Goal: Transaction & Acquisition: Purchase product/service

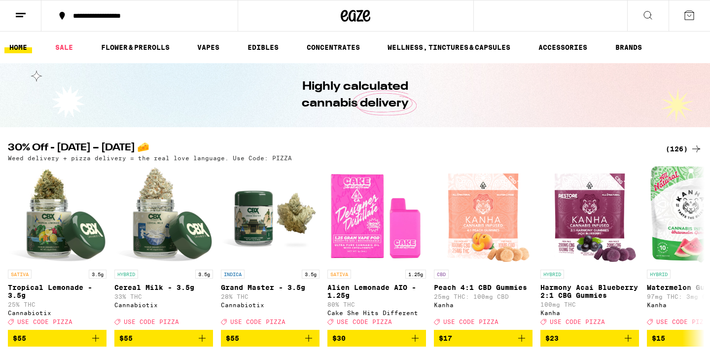
click at [679, 147] on div "(126)" at bounding box center [683, 149] width 36 height 12
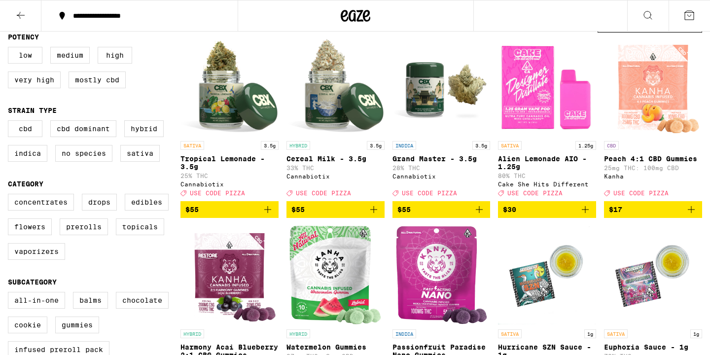
scroll to position [105, 0]
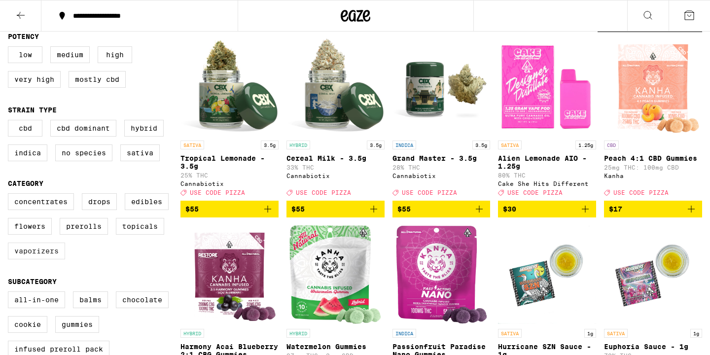
click at [35, 256] on label "Vaporizers" at bounding box center [36, 251] width 57 height 17
click at [10, 195] on input "Vaporizers" at bounding box center [10, 195] width 0 height 0
checkbox input "true"
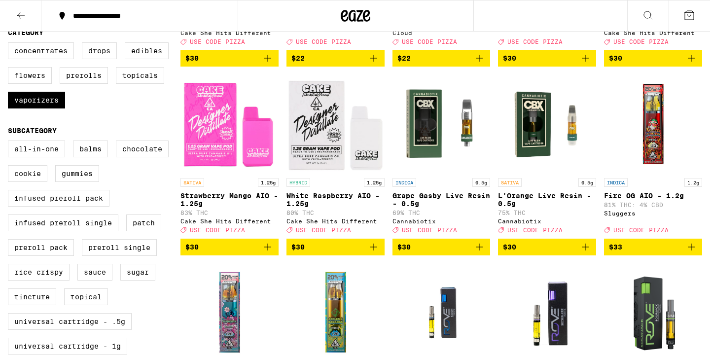
scroll to position [258, 0]
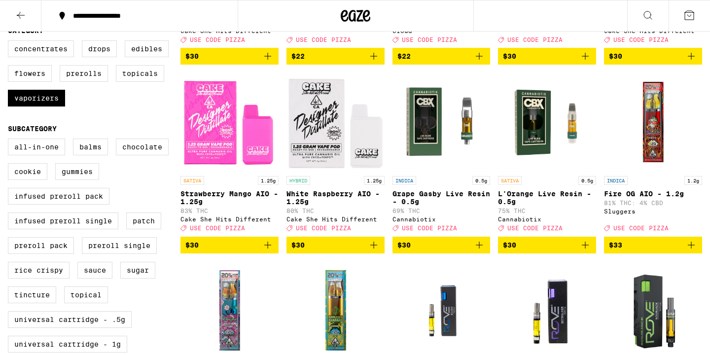
click at [134, 279] on label "Sugar" at bounding box center [137, 270] width 35 height 17
click at [10, 140] on input "Sugar" at bounding box center [10, 140] width 0 height 0
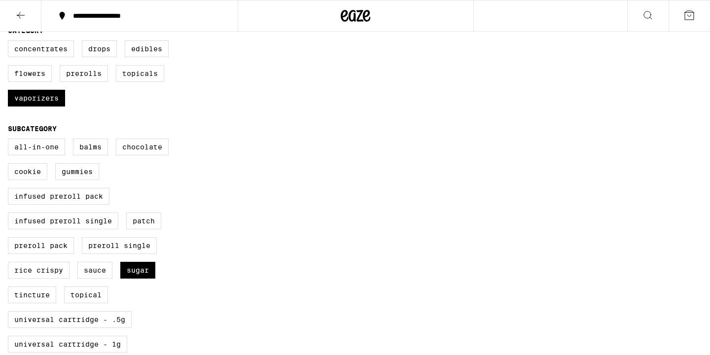
click at [160, 322] on div "All-In-One Balms Chocolate Cookie Gummies Infused Preroll Pack Infused Preroll …" at bounding box center [94, 299] width 173 height 320
click at [145, 279] on label "Sugar" at bounding box center [137, 270] width 35 height 17
click at [10, 140] on input "Sugar" at bounding box center [10, 140] width 0 height 0
checkbox input "false"
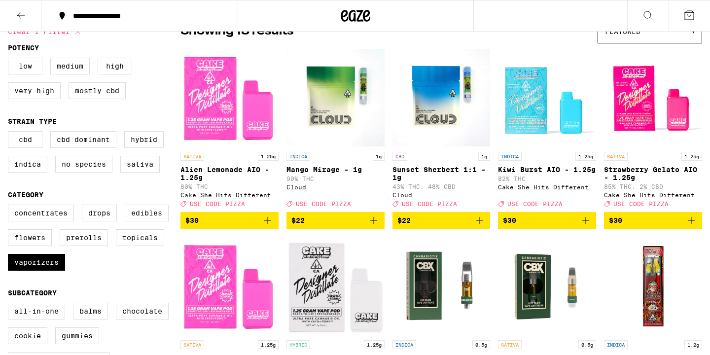
scroll to position [95, 0]
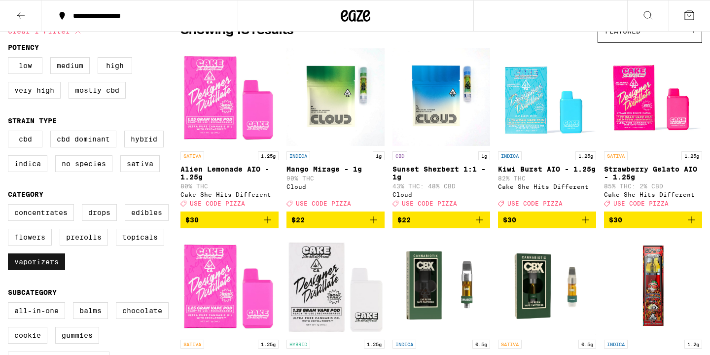
click at [35, 267] on label "Vaporizers" at bounding box center [36, 261] width 57 height 17
click at [10, 206] on input "Vaporizers" at bounding box center [10, 206] width 0 height 0
checkbox input "false"
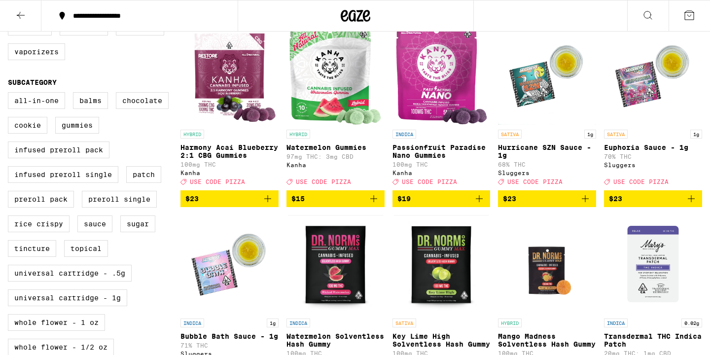
scroll to position [306, 0]
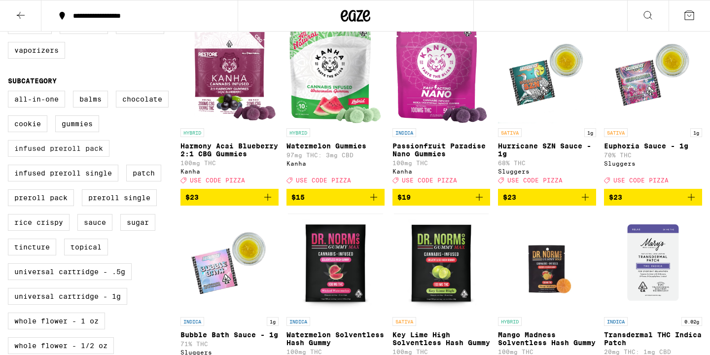
click at [65, 157] on label "Infused Preroll Pack" at bounding box center [59, 148] width 102 height 17
click at [10, 93] on input "Infused Preroll Pack" at bounding box center [10, 92] width 0 height 0
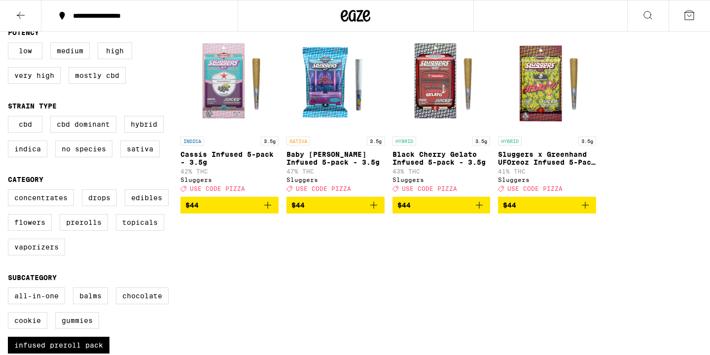
scroll to position [106, 0]
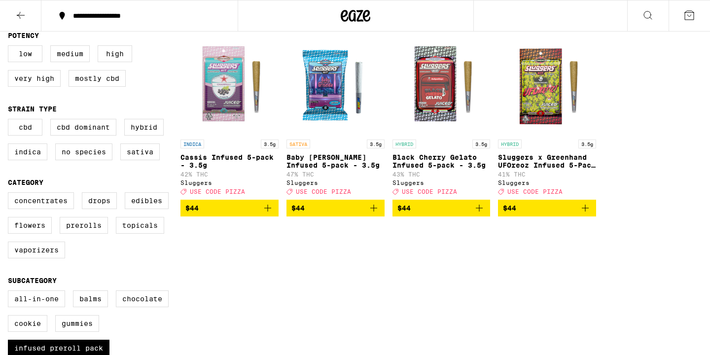
click at [348, 214] on span "$44" at bounding box center [335, 208] width 88 height 12
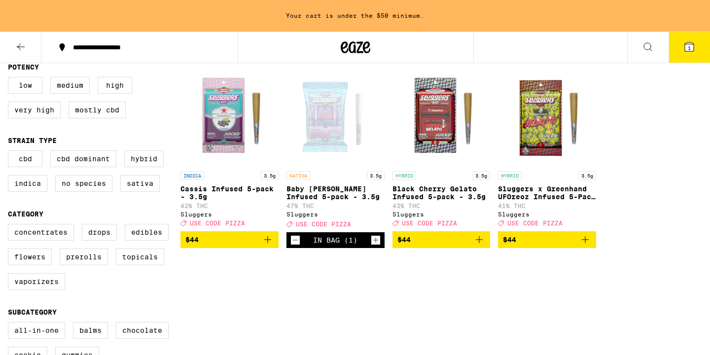
scroll to position [138, 0]
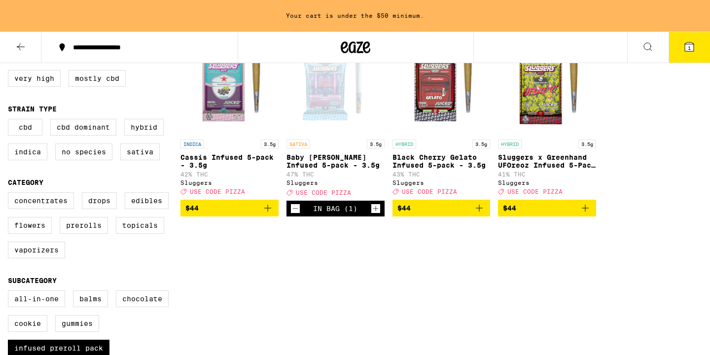
click at [376, 211] on icon "Increment" at bounding box center [375, 208] width 5 height 5
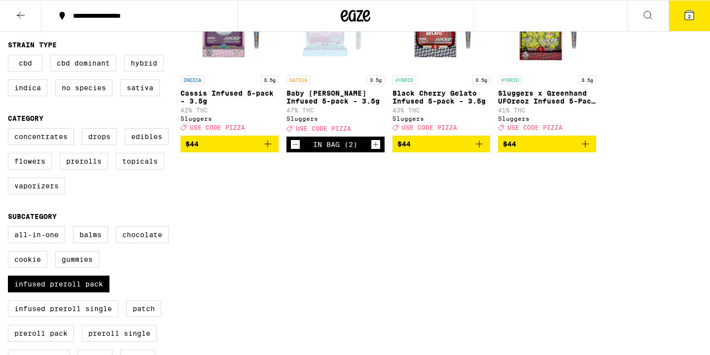
scroll to position [178, 0]
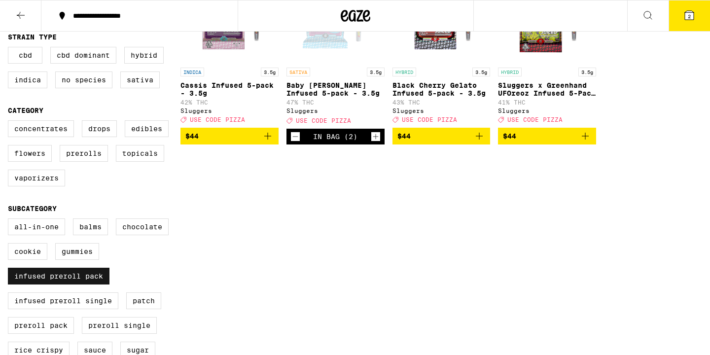
click at [99, 284] on label "Infused Preroll Pack" at bounding box center [59, 276] width 102 height 17
click at [10, 220] on input "Infused Preroll Pack" at bounding box center [10, 220] width 0 height 0
checkbox input "false"
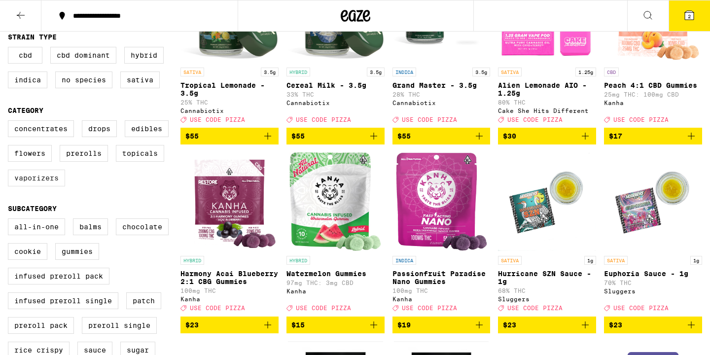
click at [40, 183] on label "Vaporizers" at bounding box center [36, 178] width 57 height 17
click at [10, 122] on input "Vaporizers" at bounding box center [10, 122] width 0 height 0
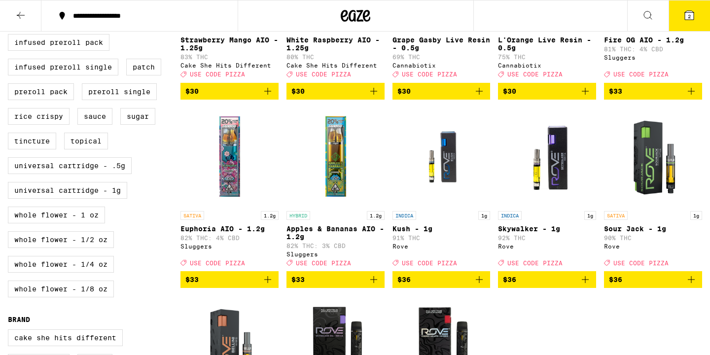
scroll to position [414, 0]
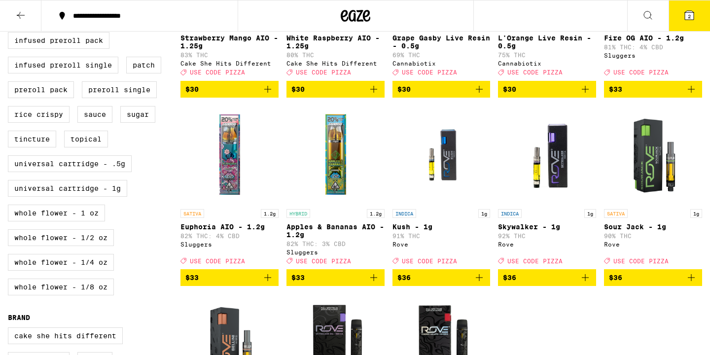
click at [536, 283] on span "$36" at bounding box center [547, 278] width 88 height 12
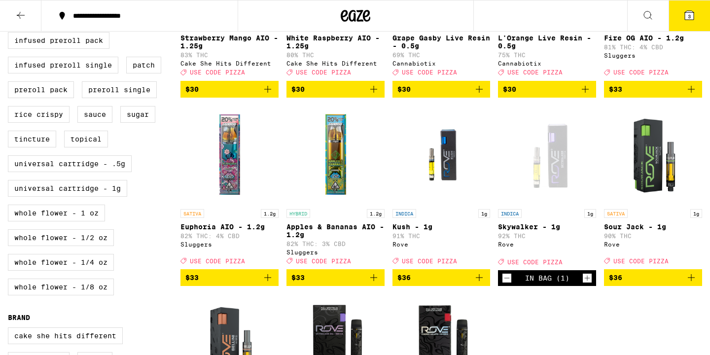
click at [194, 221] on link "SATIVA 1.2g Euphoria AIO - 1.2g 82% THC: 4% CBD Sluggers Deal Created with Sket…" at bounding box center [229, 187] width 98 height 164
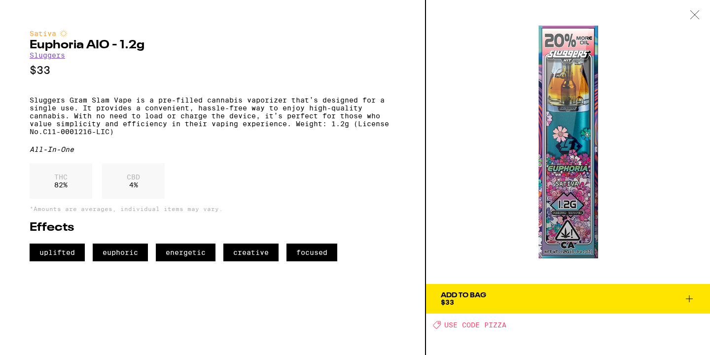
scroll to position [402, 0]
click at [695, 14] on icon at bounding box center [695, 14] width 10 height 9
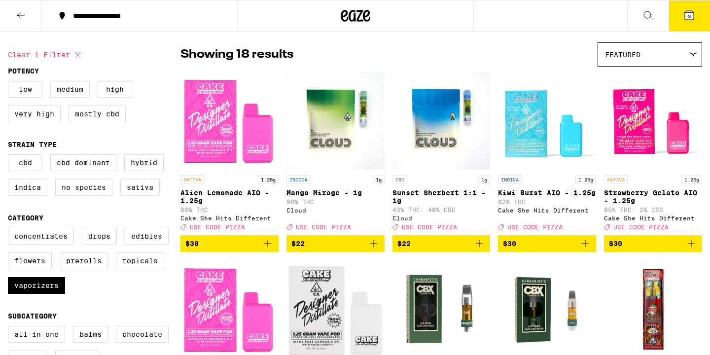
scroll to position [70, 0]
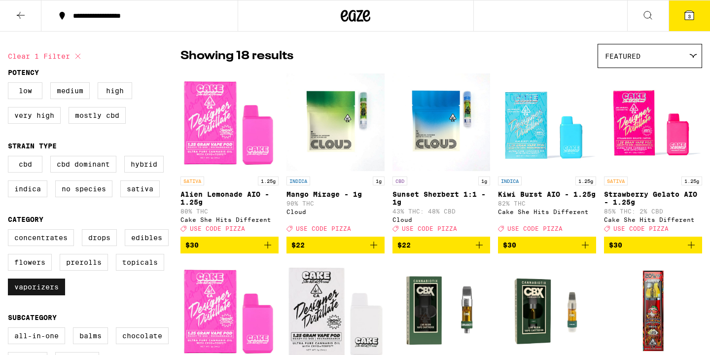
click at [24, 293] on label "Vaporizers" at bounding box center [36, 287] width 57 height 17
click at [10, 231] on input "Vaporizers" at bounding box center [10, 231] width 0 height 0
checkbox input "false"
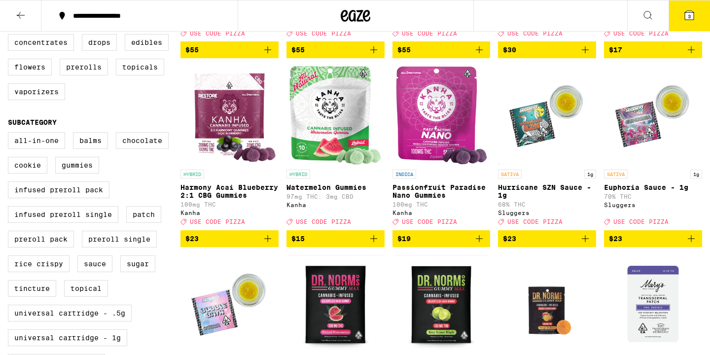
scroll to position [267, 0]
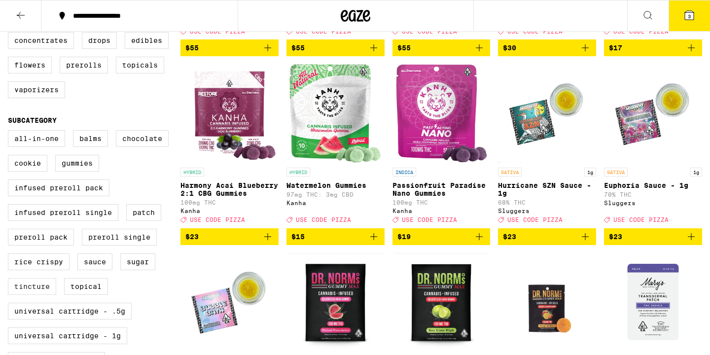
click at [30, 295] on label "Tincture" at bounding box center [32, 286] width 48 height 17
click at [10, 132] on input "Tincture" at bounding box center [10, 132] width 0 height 0
checkbox input "true"
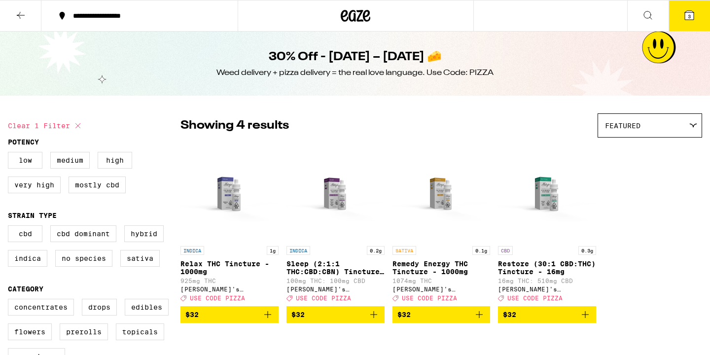
click at [692, 18] on icon at bounding box center [689, 15] width 9 height 9
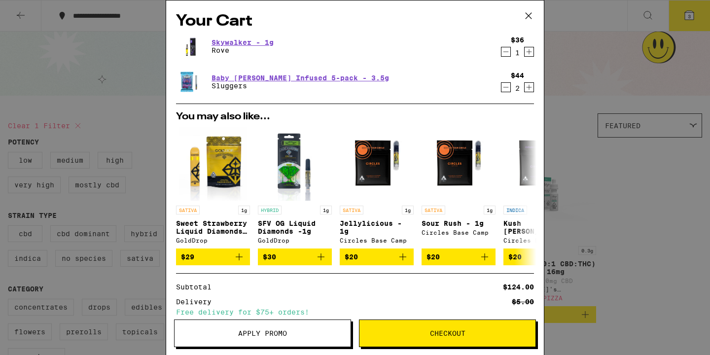
click at [290, 335] on span "Apply Promo" at bounding box center [262, 333] width 176 height 7
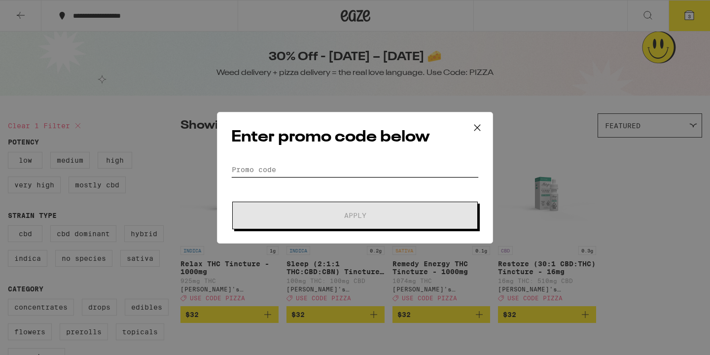
click at [265, 162] on input "Promo Code" at bounding box center [354, 169] width 247 height 15
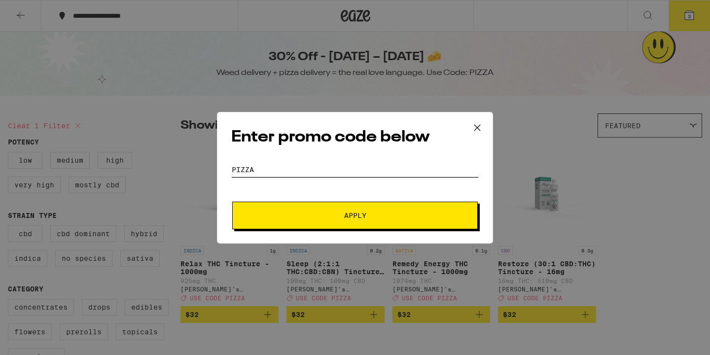
type input "pizza"
click at [335, 217] on span "Apply" at bounding box center [354, 215] width 177 height 7
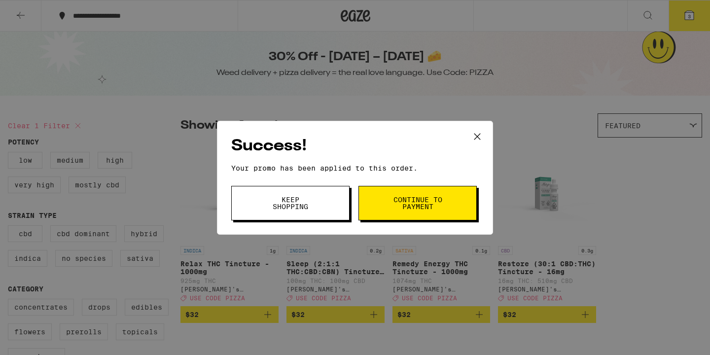
click at [399, 204] on span "Continue to payment" at bounding box center [417, 203] width 50 height 14
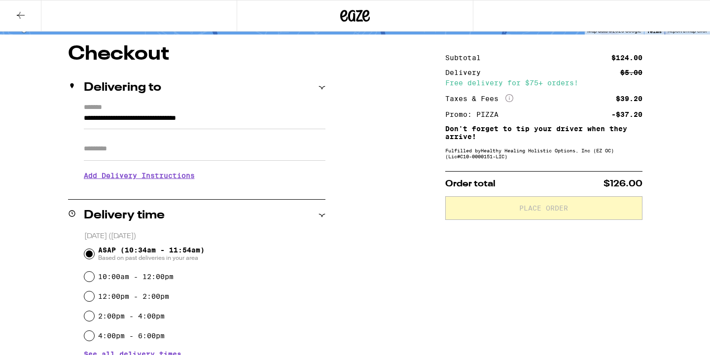
scroll to position [75, 0]
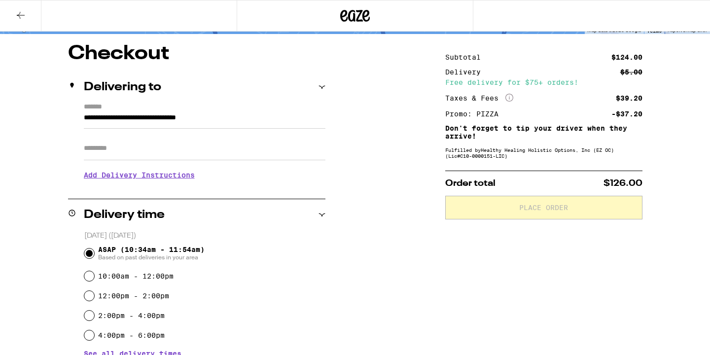
click at [238, 137] on div "Apt/Suite" at bounding box center [205, 145] width 242 height 32
click at [113, 149] on input "Apt/Suite" at bounding box center [205, 149] width 242 height 24
type input "*"
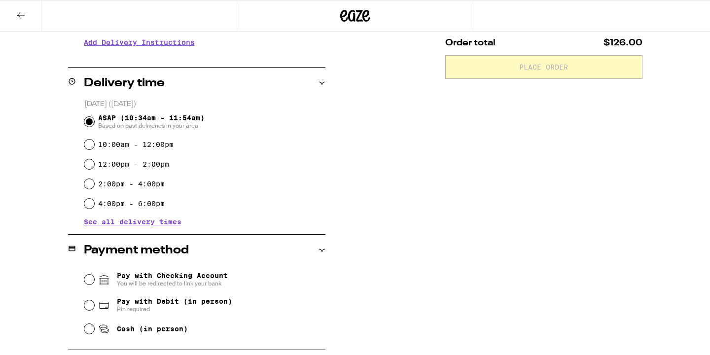
scroll to position [217, 0]
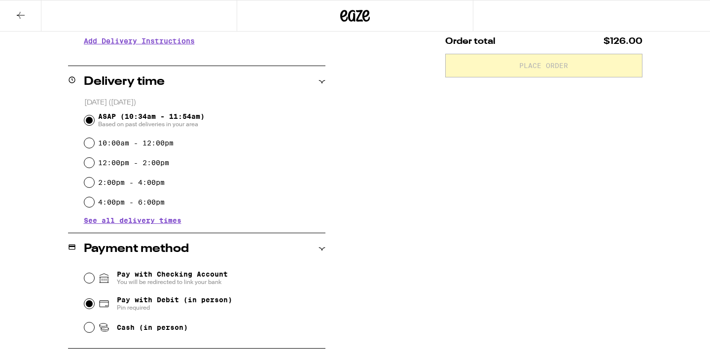
click at [90, 305] on input "Pay with Debit (in person) Pin required" at bounding box center [89, 304] width 10 height 10
radio input "true"
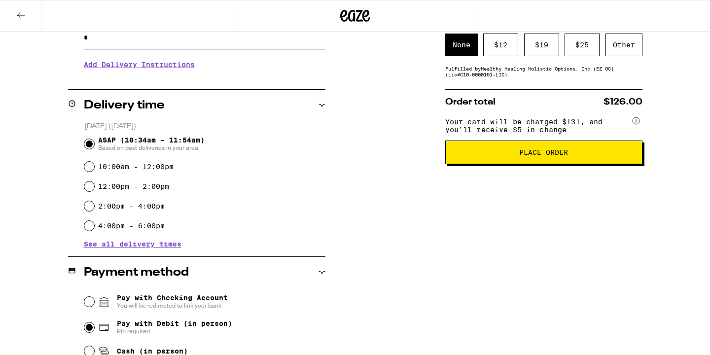
scroll to position [175, 0]
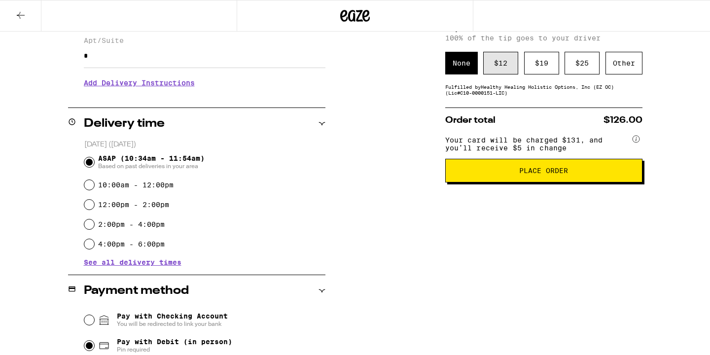
click at [502, 64] on div "$ 12" at bounding box center [500, 63] width 35 height 23
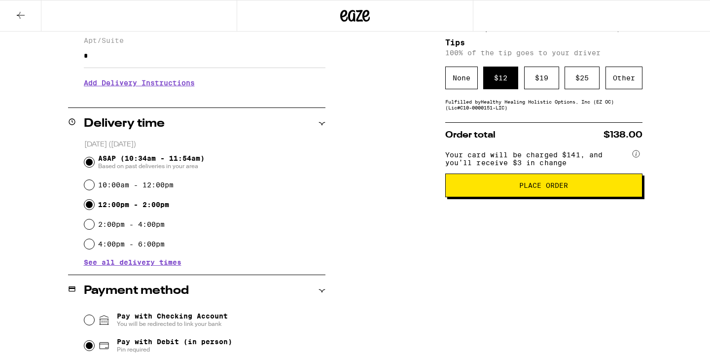
click at [88, 204] on input "12:00pm - 2:00pm" at bounding box center [89, 205] width 10 height 10
radio input "true"
click at [483, 194] on button "Place Order" at bounding box center [543, 186] width 197 height 24
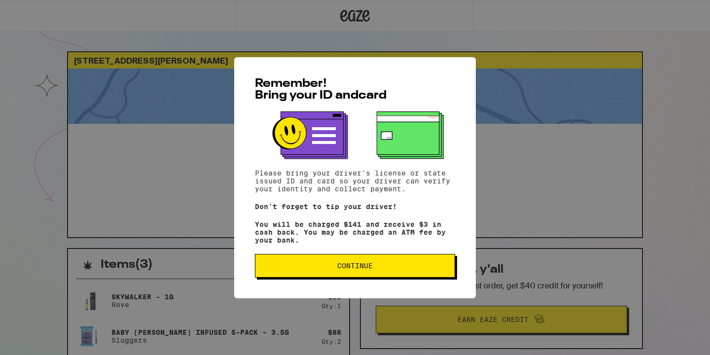
click at [344, 268] on span "Continue" at bounding box center [354, 265] width 35 height 7
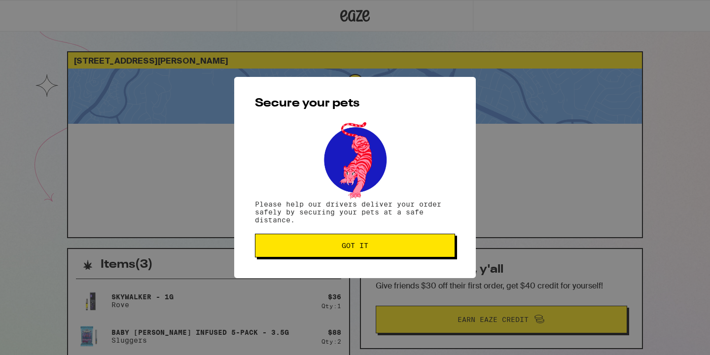
click at [359, 243] on span "Got it" at bounding box center [355, 245] width 27 height 7
